Goal: Use online tool/utility: Use online tool/utility

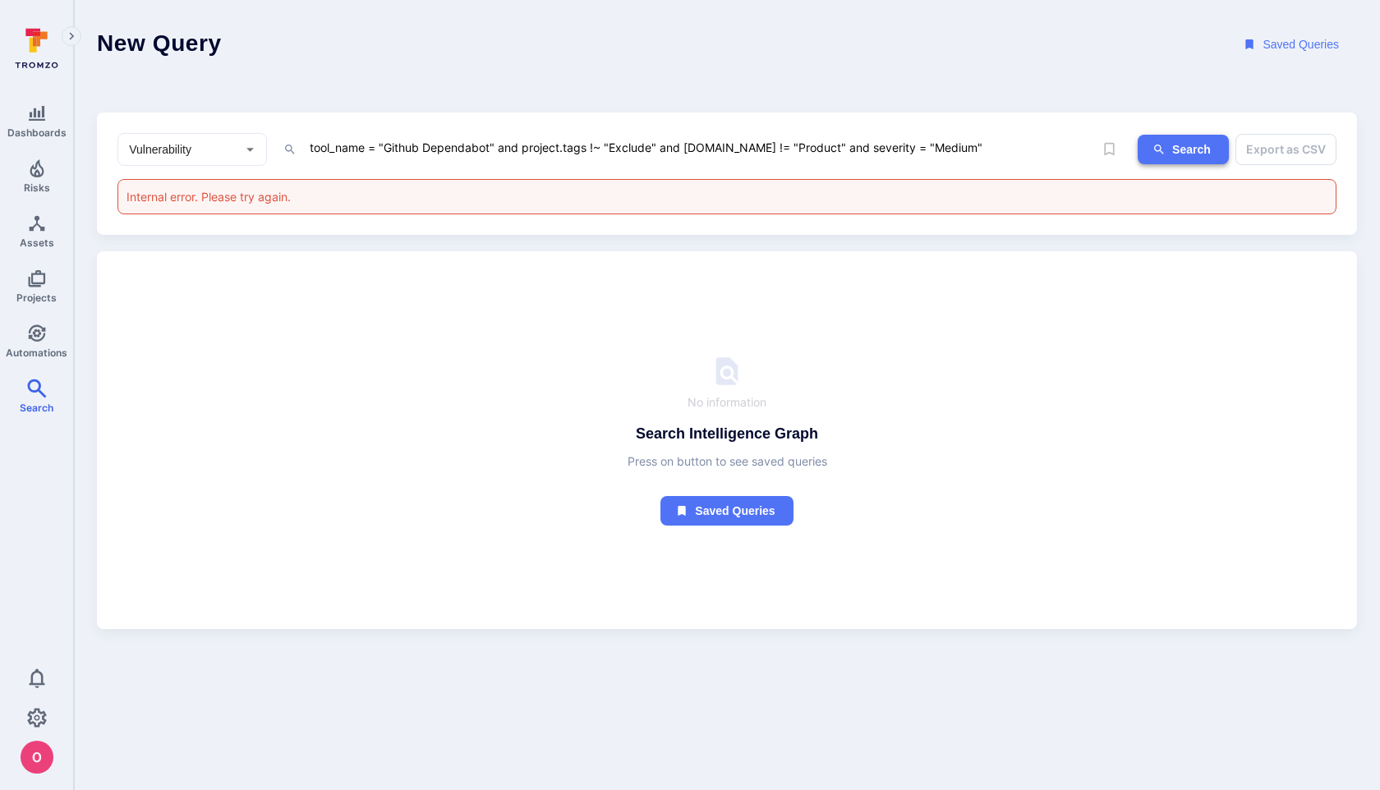
click at [1197, 146] on button "Search" at bounding box center [1183, 150] width 91 height 30
click at [979, 145] on textarea "tool_name = "Github Dependabot" and project.tags !~ "Exclude" and [DOMAIN_NAME]…" at bounding box center [700, 147] width 785 height 21
click at [1197, 149] on button "Search" at bounding box center [1183, 150] width 91 height 30
click at [1157, 135] on button "Search" at bounding box center [1183, 150] width 91 height 30
click at [1160, 143] on icon "ig-search" at bounding box center [1159, 149] width 13 height 13
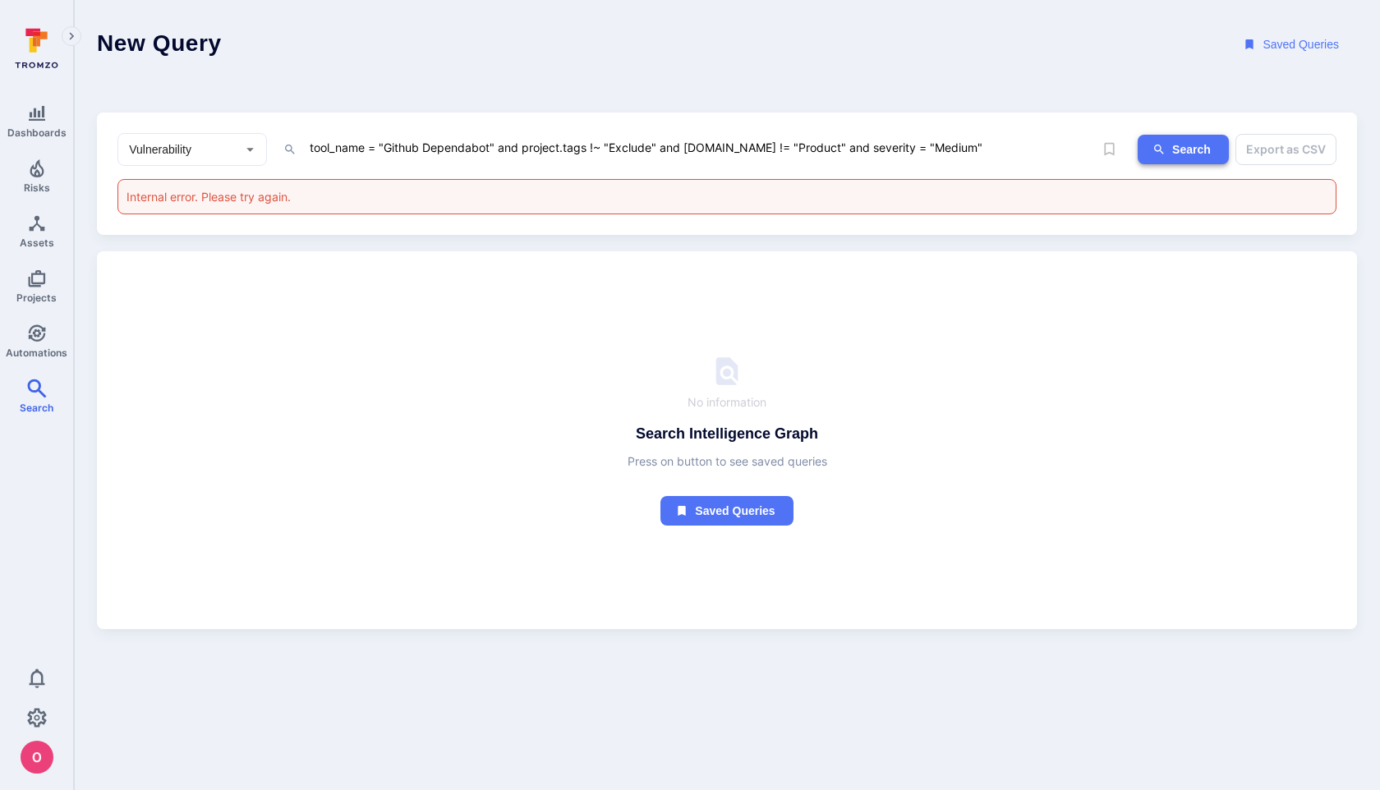
click at [1150, 154] on button "Search" at bounding box center [1183, 150] width 91 height 30
click at [1177, 144] on button "Search" at bounding box center [1183, 150] width 91 height 30
